Goal: Task Accomplishment & Management: Complete application form

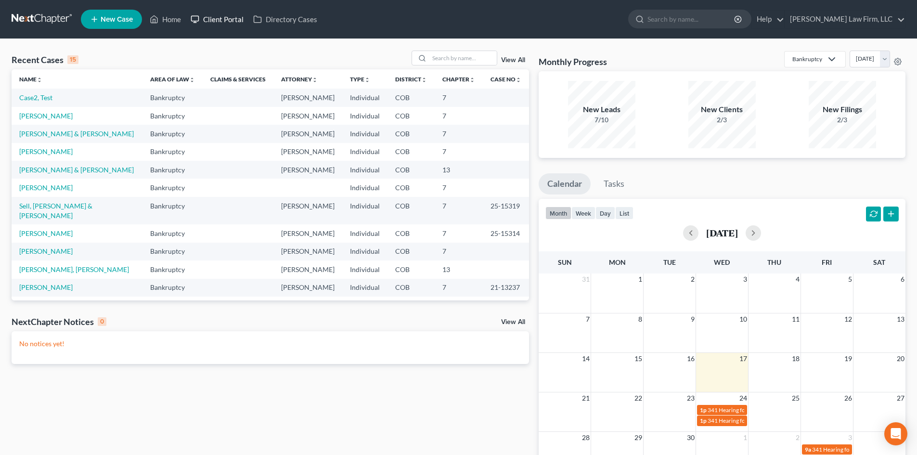
click at [223, 24] on link "Client Portal" at bounding box center [217, 19] width 63 height 17
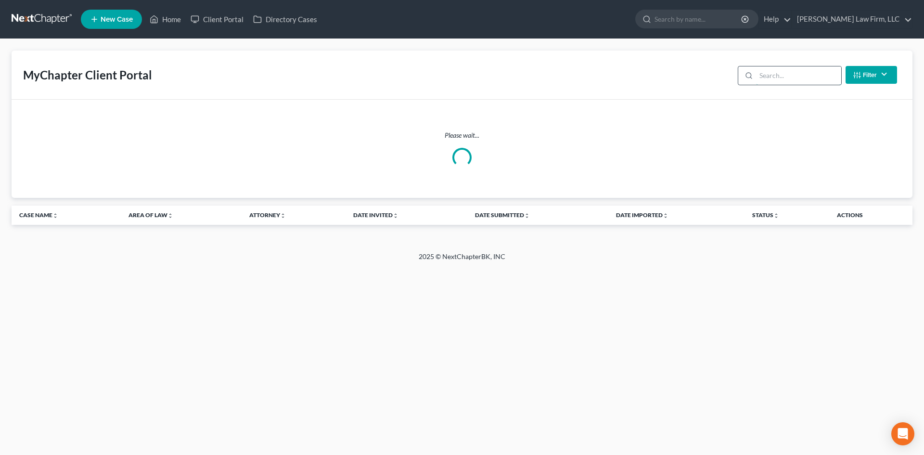
click at [829, 71] on input "search" at bounding box center [798, 75] width 85 height 18
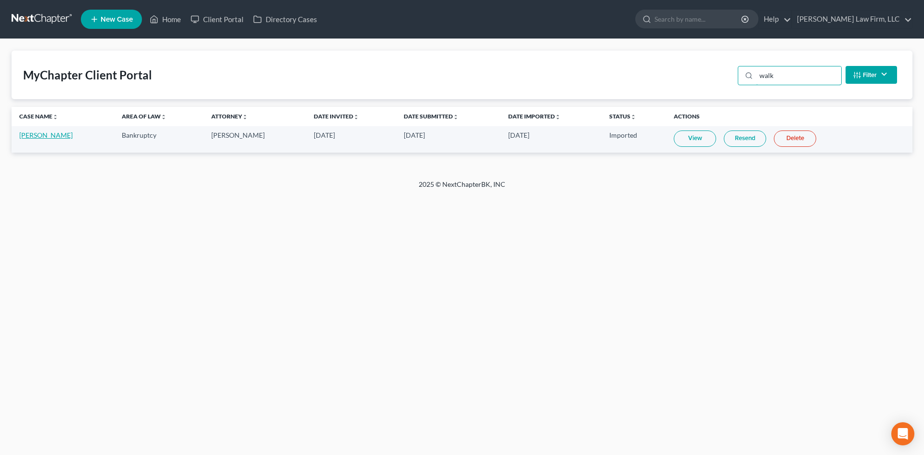
type input "walk"
click at [51, 136] on link "[PERSON_NAME]" at bounding box center [45, 135] width 53 height 8
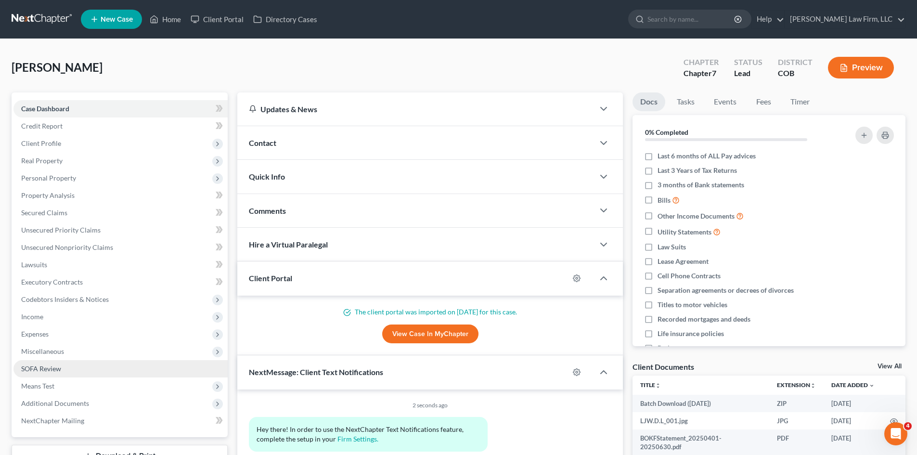
click at [68, 360] on link "SOFA Review" at bounding box center [120, 368] width 214 height 17
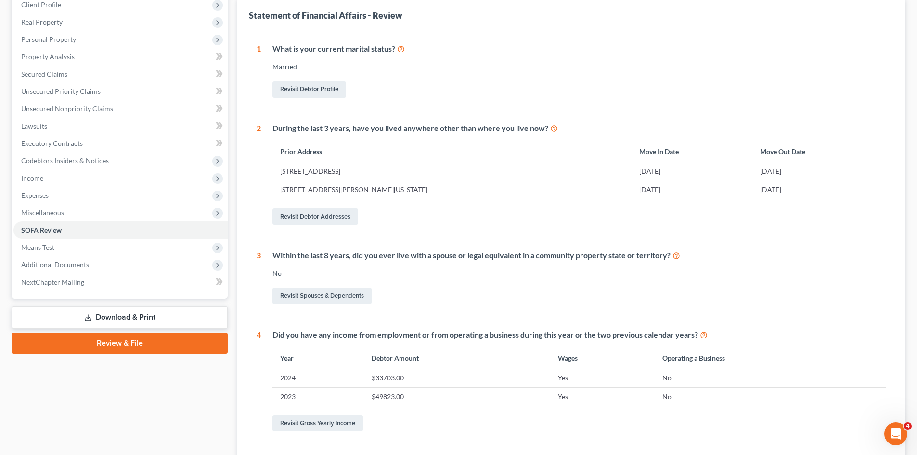
scroll to position [241, 0]
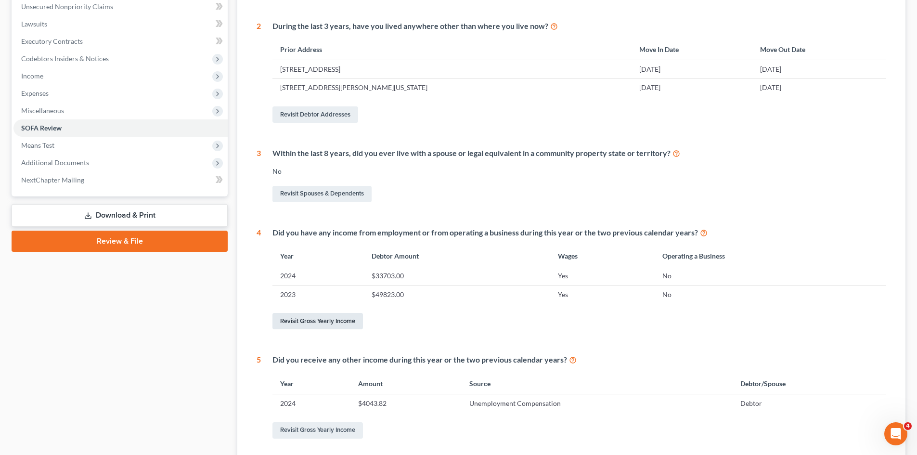
click at [337, 324] on link "Revisit Gross Yearly Income" at bounding box center [317, 321] width 90 height 16
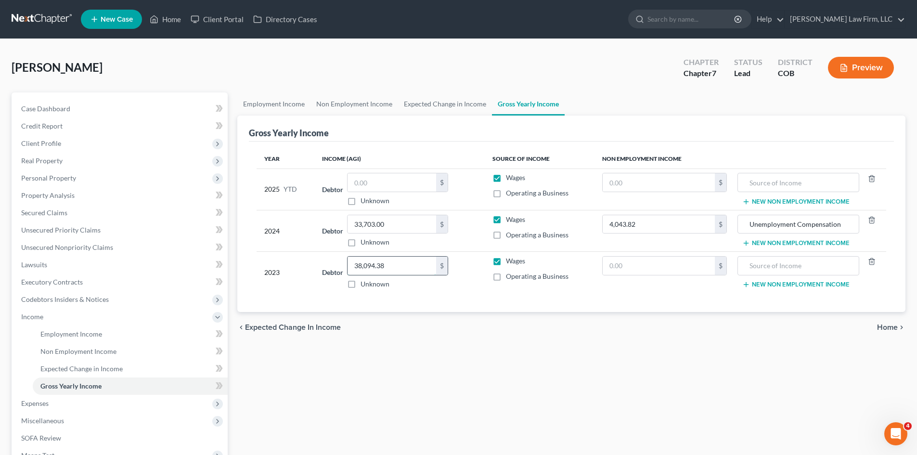
type input "38,094.38"
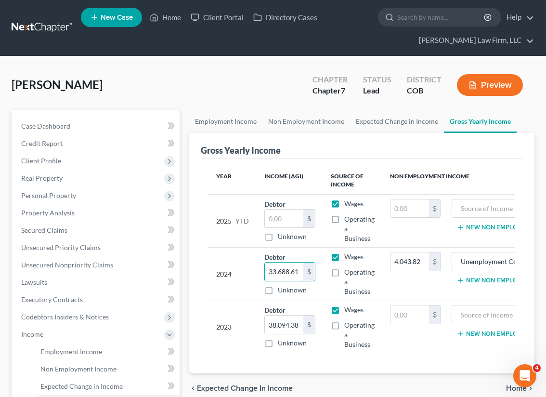
type input "33,688.61"
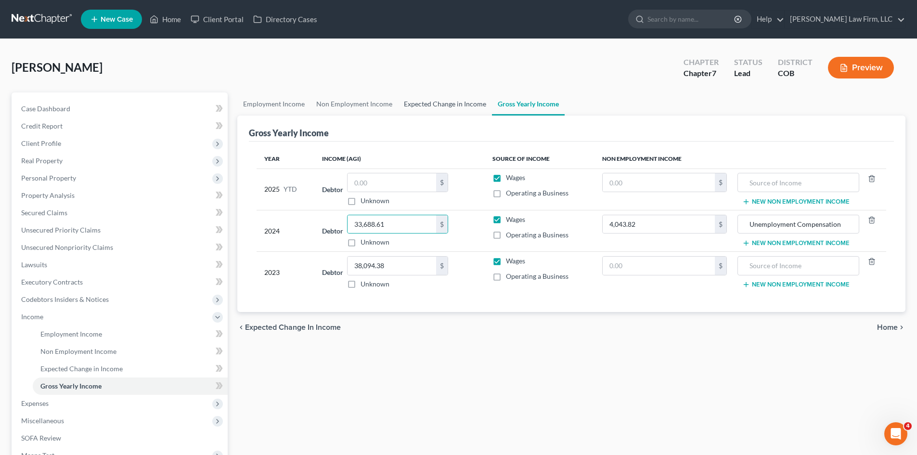
click at [414, 103] on link "Expected Change in Income" at bounding box center [445, 103] width 94 height 23
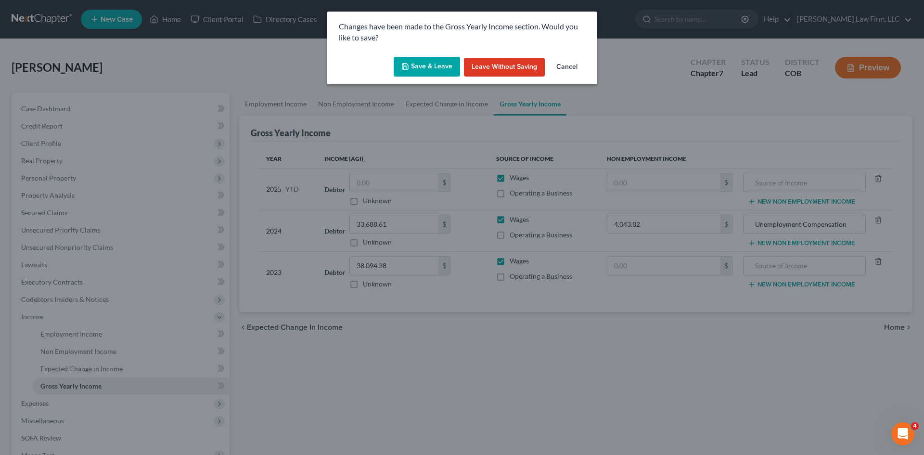
click at [447, 69] on button "Save & Leave" at bounding box center [427, 67] width 66 height 20
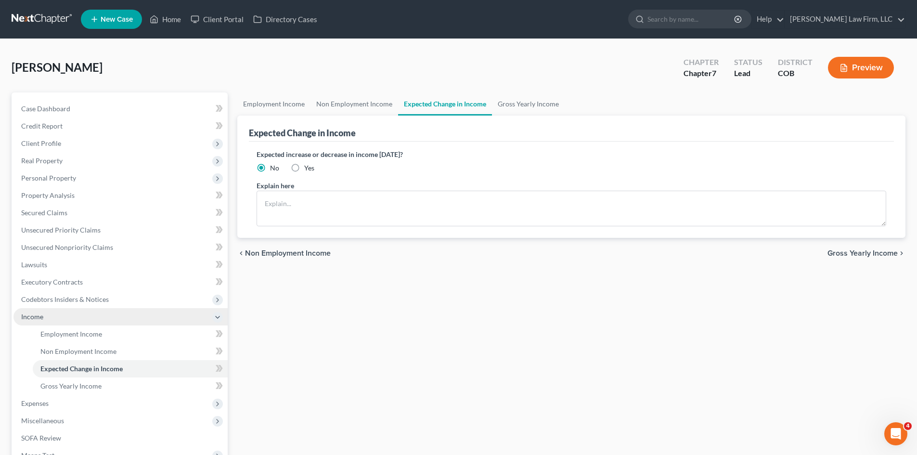
scroll to position [48, 0]
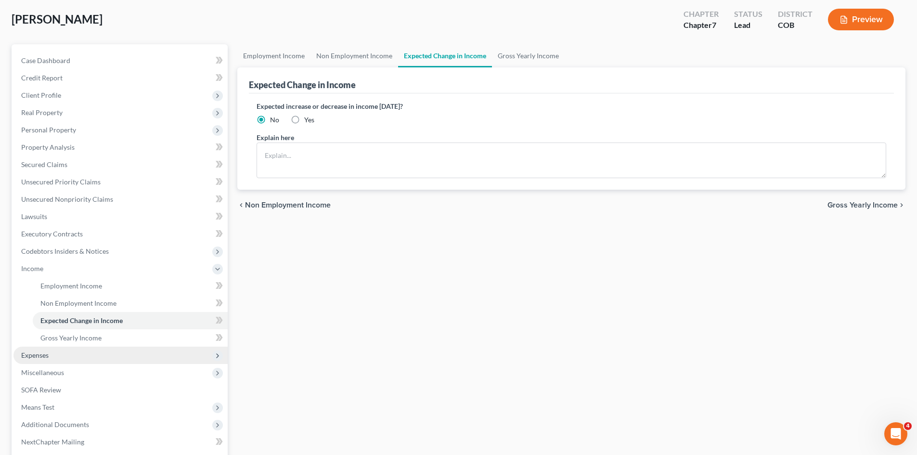
click at [74, 354] on span "Expenses" at bounding box center [120, 355] width 214 height 17
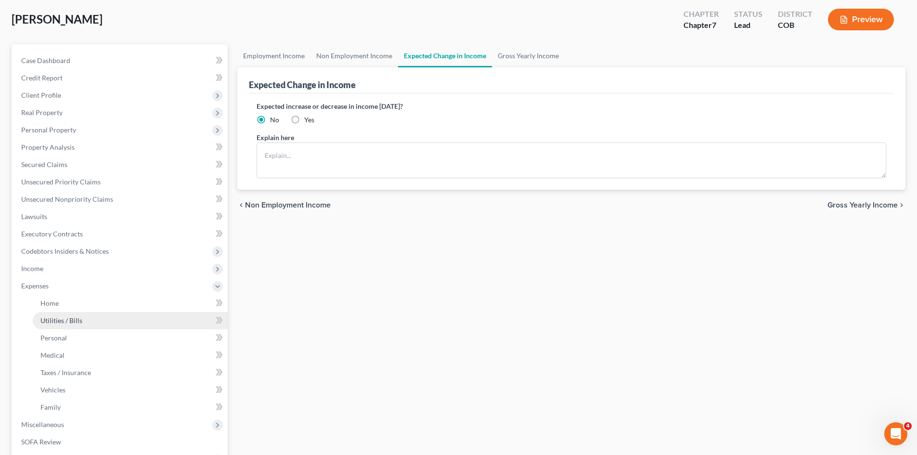
click at [83, 323] on link "Utilities / Bills" at bounding box center [130, 320] width 195 height 17
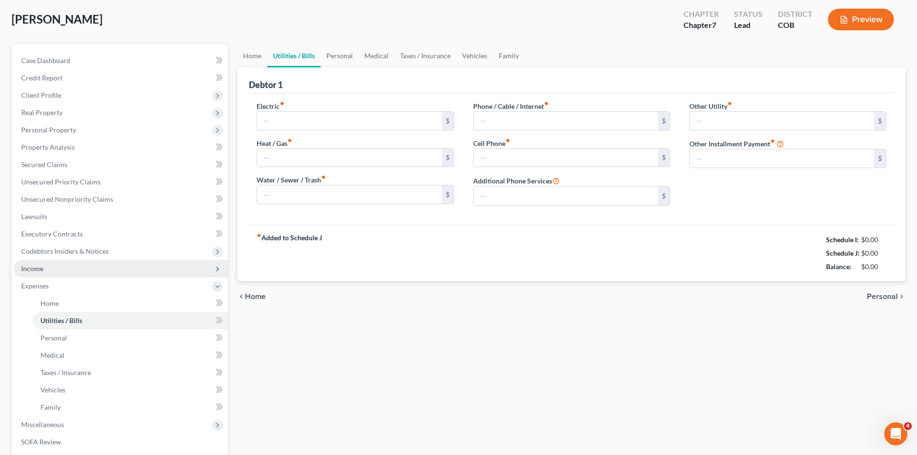
type input "128.34"
type input "26.39"
type input "115.32"
type input "173.12"
type input "0.00"
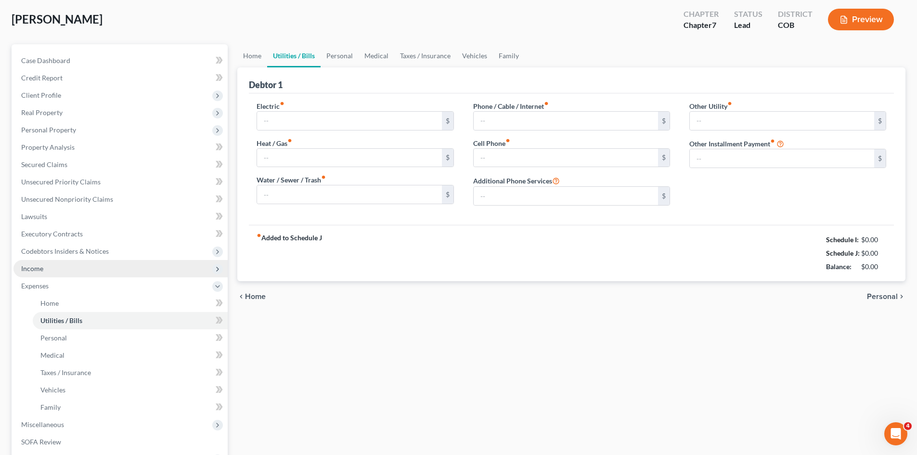
type input "0.00"
type input "8.00"
type input "0.00"
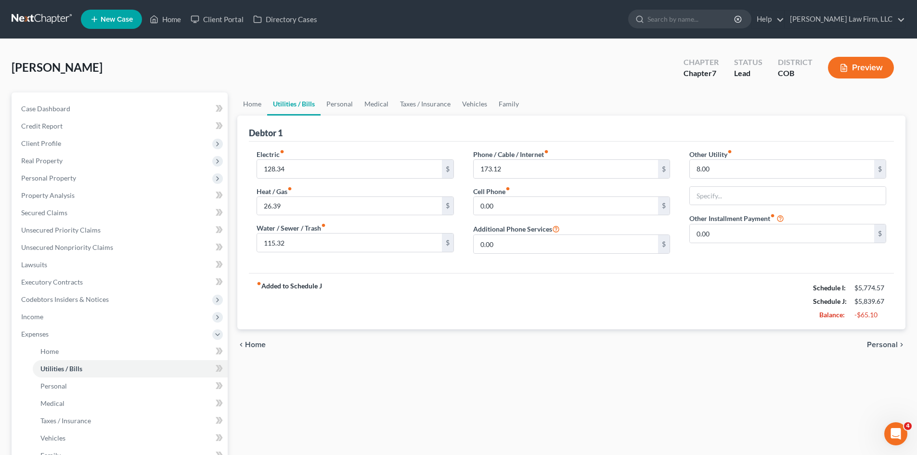
click at [666, 431] on div "Home Utilities / Bills Personal Medical Taxes / Insurance Vehicles Family Debto…" at bounding box center [571, 352] width 678 height 521
type input "139.70"
click at [72, 115] on link "Case Dashboard" at bounding box center [120, 108] width 214 height 17
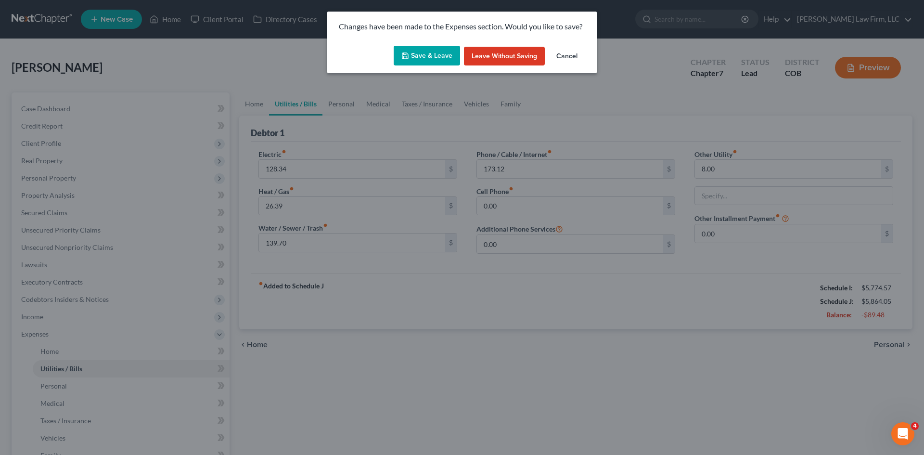
click at [417, 53] on button "Save & Leave" at bounding box center [427, 56] width 66 height 20
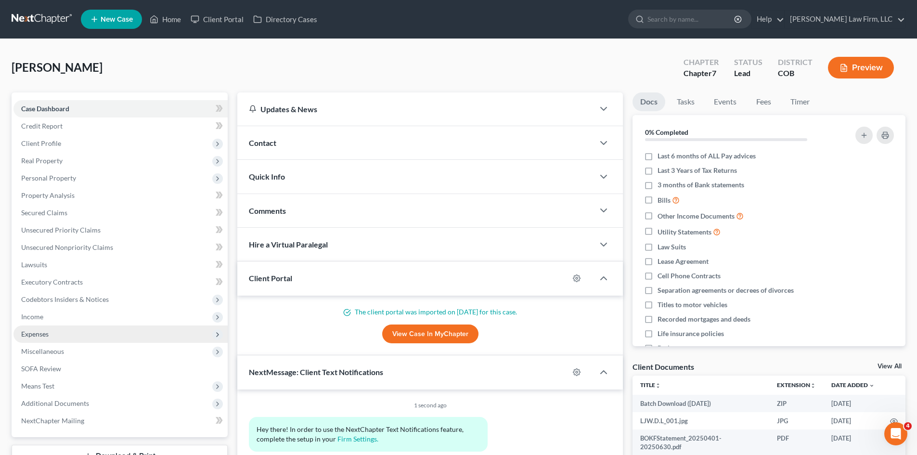
click at [37, 337] on span "Expenses" at bounding box center [34, 334] width 27 height 8
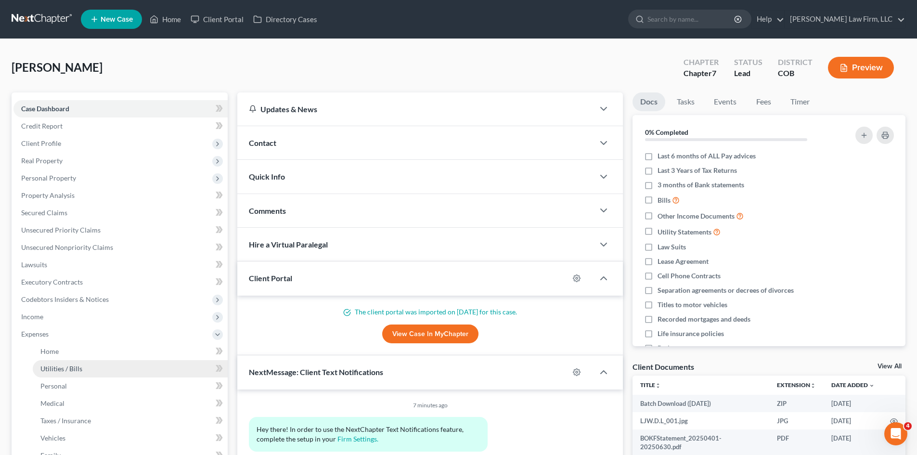
click at [53, 370] on span "Utilities / Bills" at bounding box center [61, 368] width 42 height 8
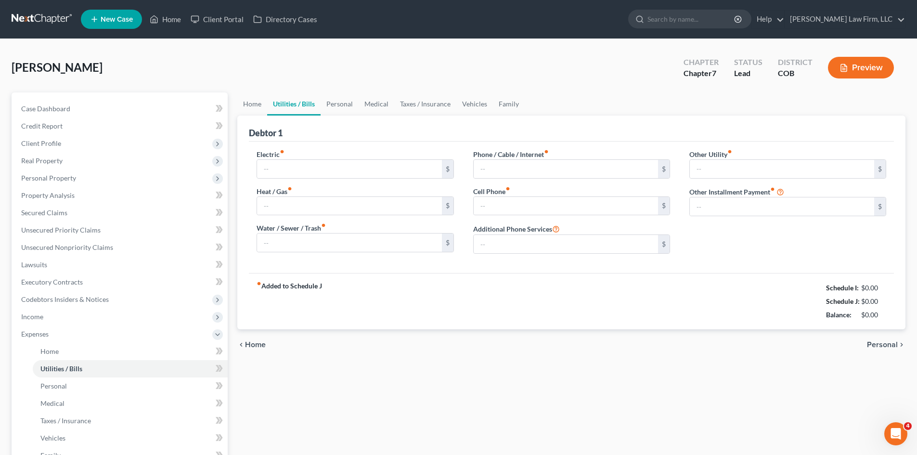
type input "128.34"
type input "26.39"
type input "139.70"
type input "173.12"
type input "0.00"
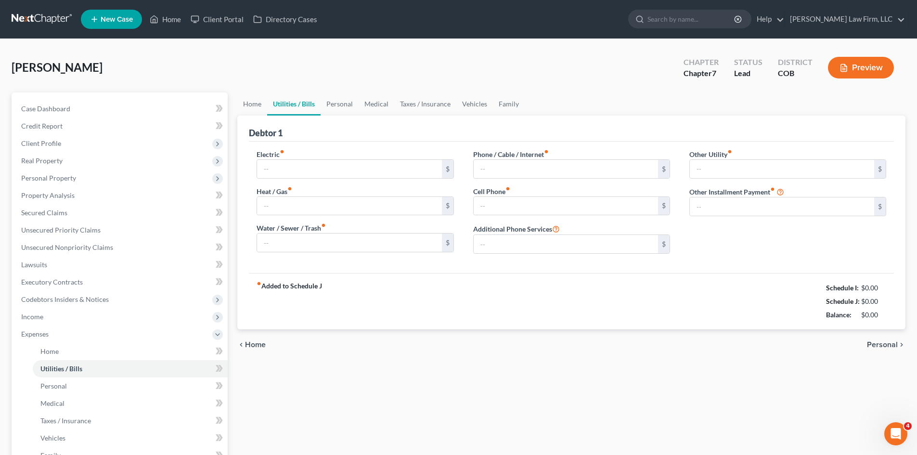
type input "0.00"
type input "8.00"
type input "0.00"
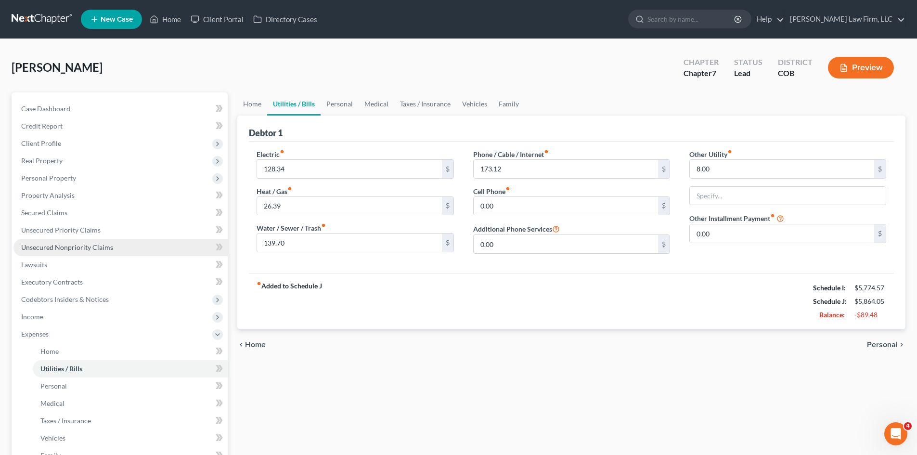
click at [58, 239] on link "Unsecured Nonpriority Claims" at bounding box center [120, 247] width 214 height 17
